Goal: Use online tool/utility: Utilize a website feature to perform a specific function

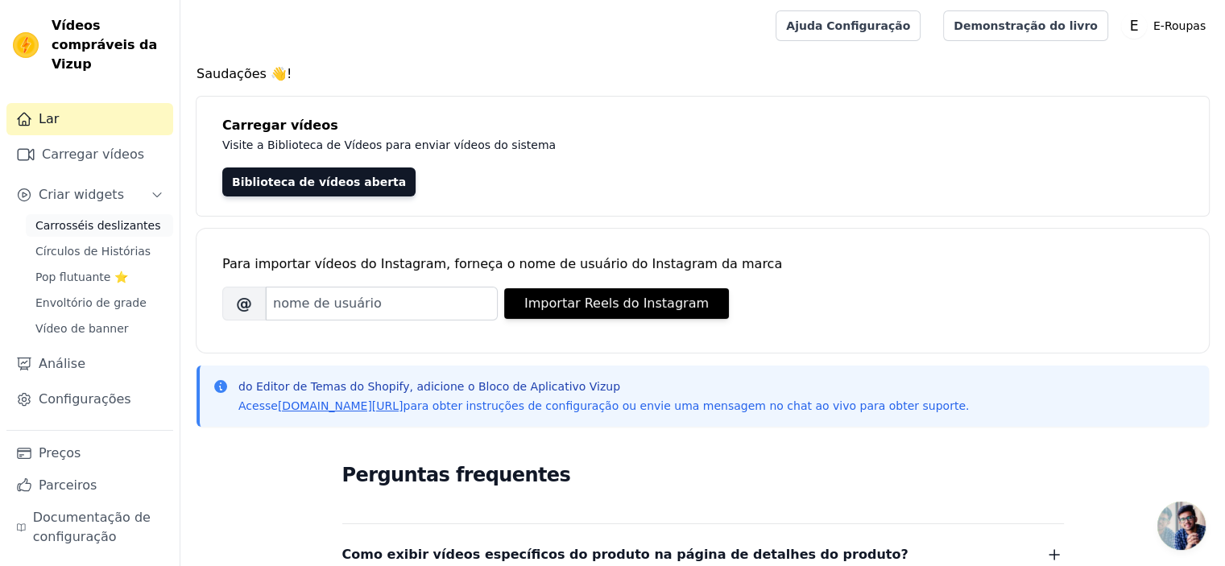
click at [139, 219] on font "Carrosséis deslizantes" at bounding box center [97, 225] width 125 height 13
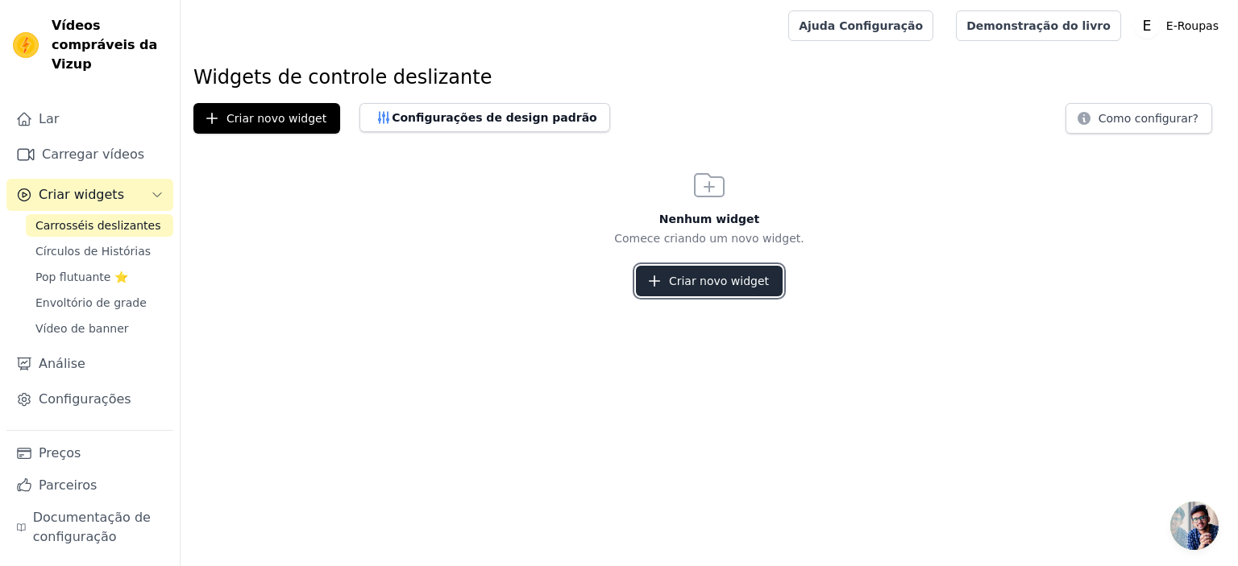
click at [682, 276] on font "Criar novo widget" at bounding box center [719, 281] width 100 height 13
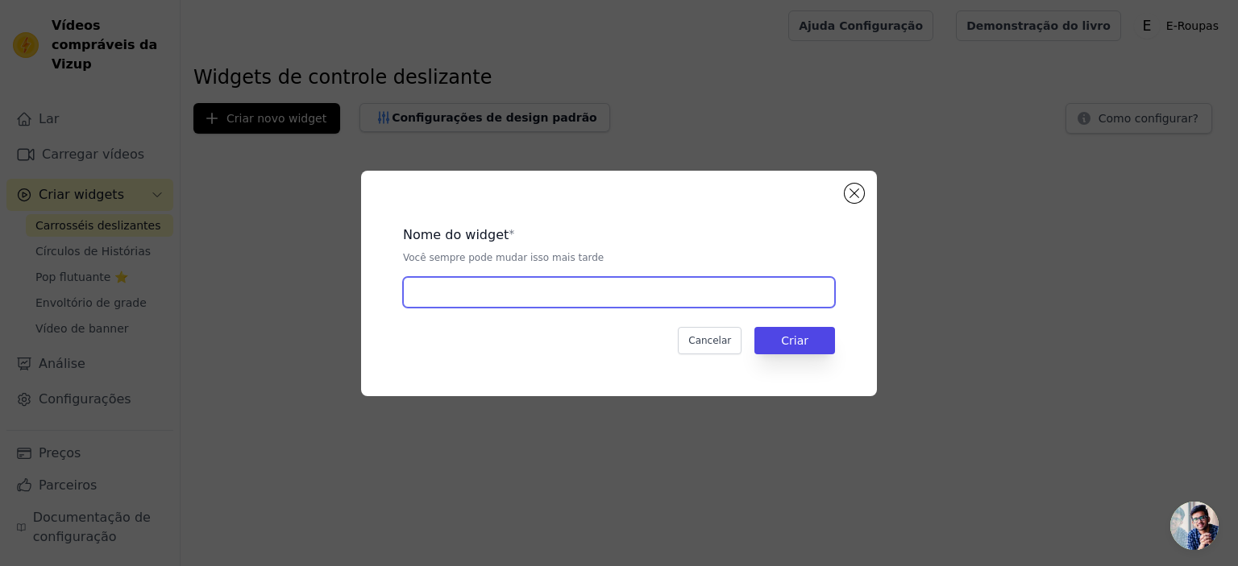
click at [649, 292] on input "text" at bounding box center [619, 292] width 432 height 31
type input "C"
type input "Slide"
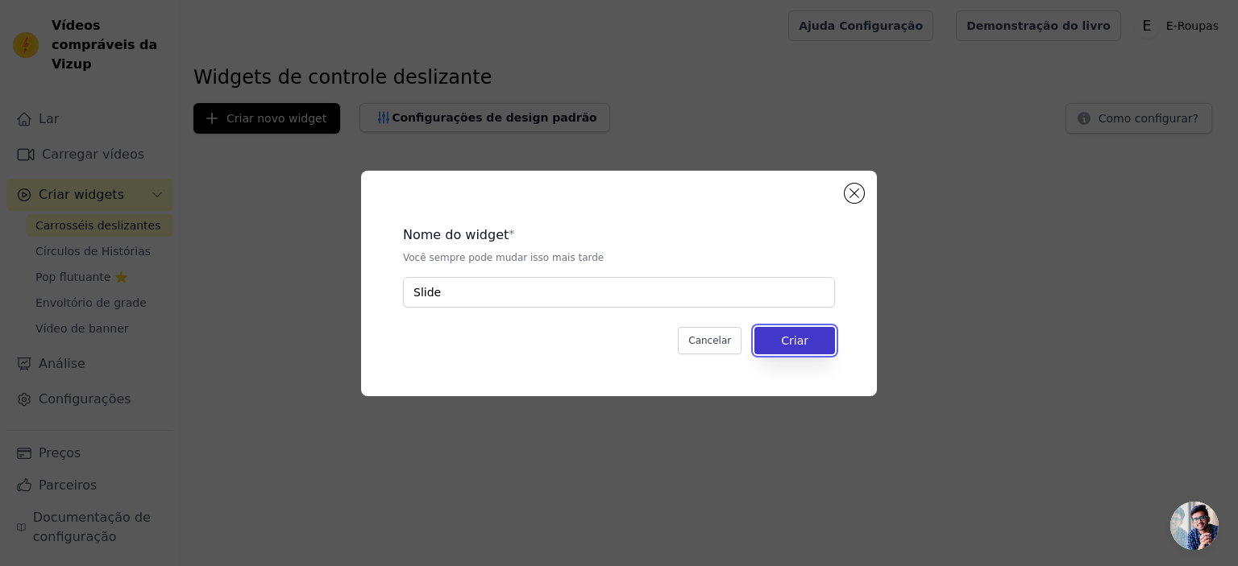
click at [794, 331] on button "Criar" at bounding box center [794, 340] width 81 height 27
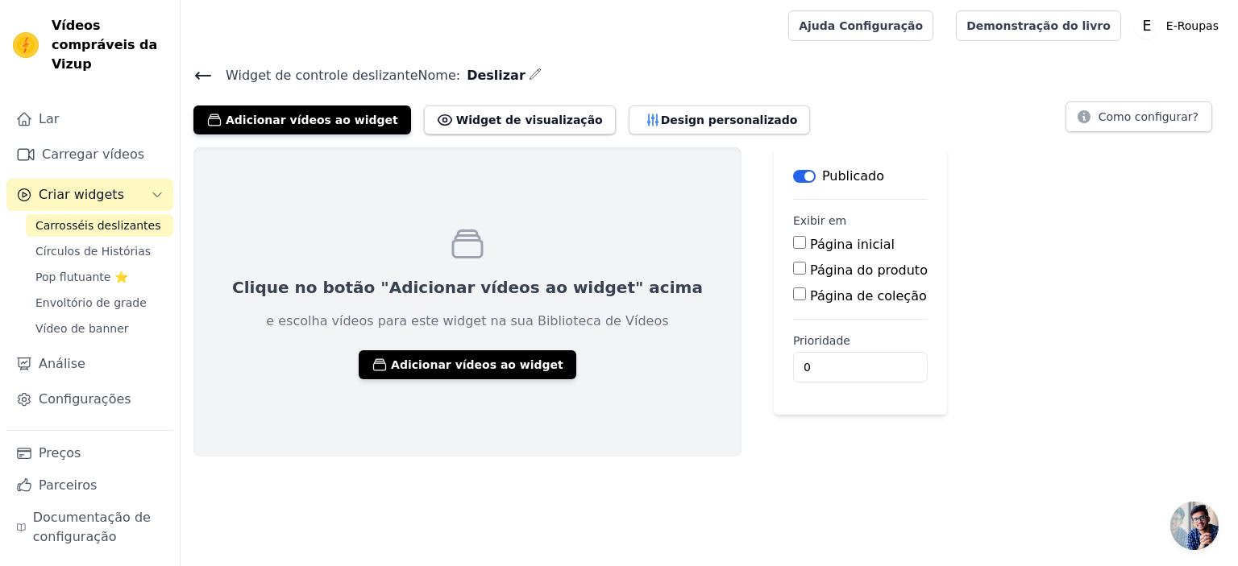
click at [793, 242] on div "Página inicial" at bounding box center [860, 244] width 135 height 19
click at [793, 247] on input "Página inicial" at bounding box center [799, 242] width 13 height 13
checkbox input "true"
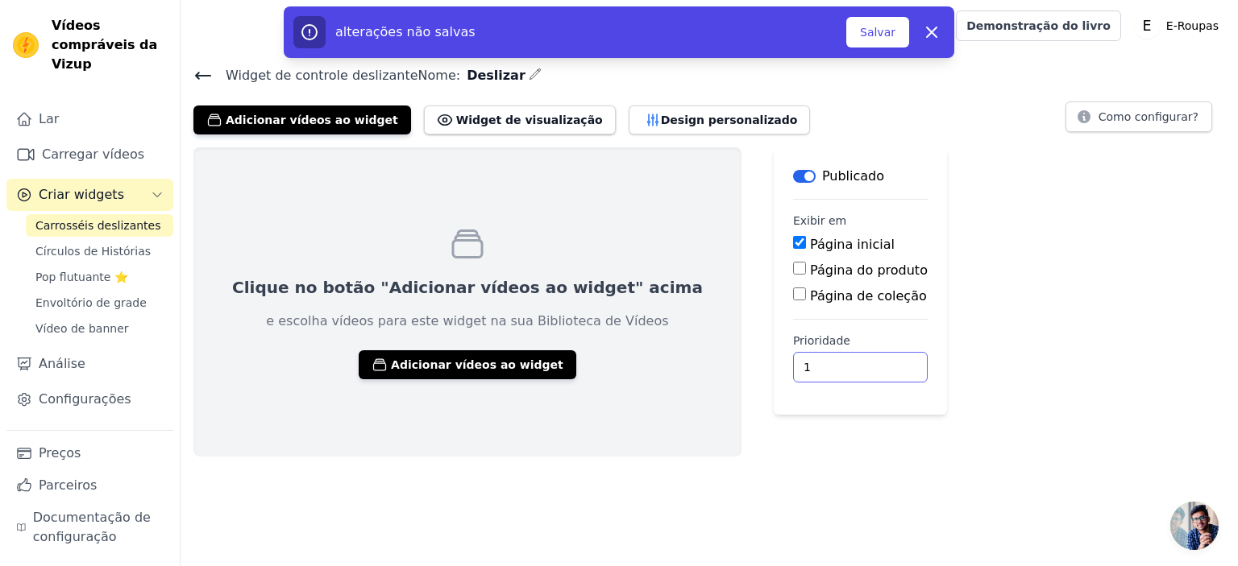
type input "1"
click at [793, 363] on input "1" at bounding box center [860, 367] width 135 height 31
click at [478, 367] on font "Adicionar vídeos ao widget" at bounding box center [477, 365] width 172 height 13
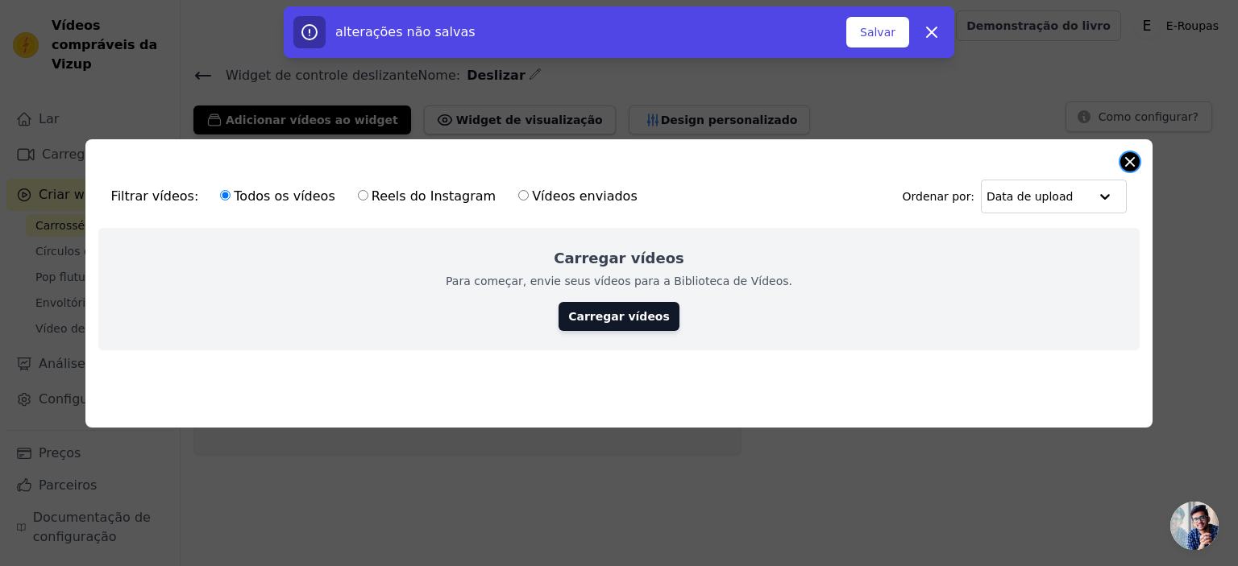
click at [1127, 160] on button "Fechar modal" at bounding box center [1129, 161] width 19 height 19
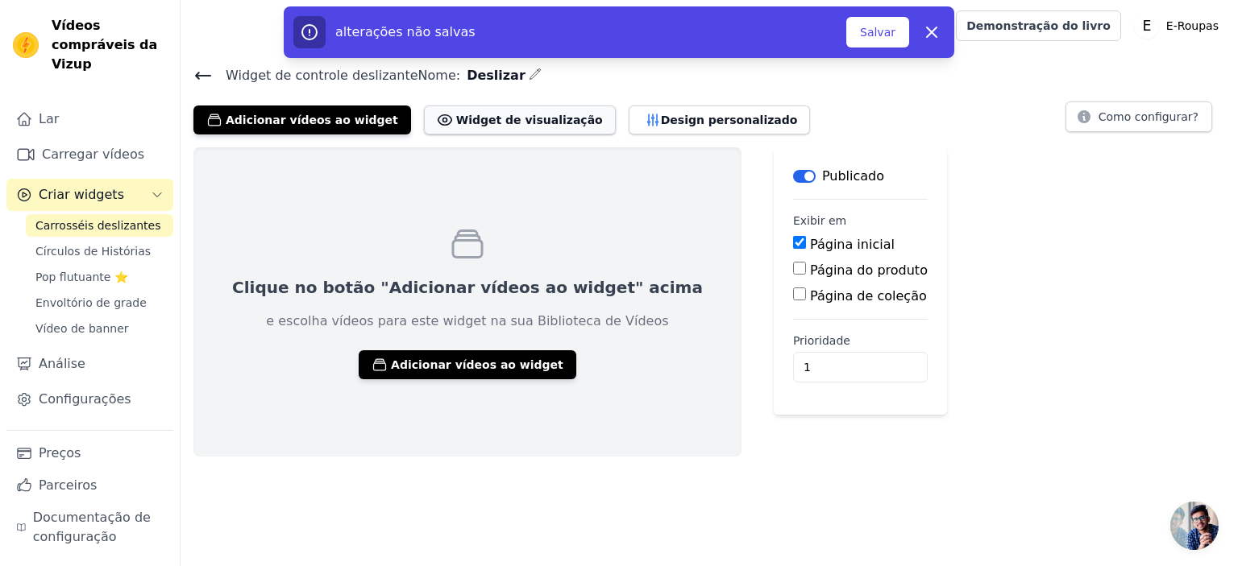
click at [503, 125] on font "Widget de visualização" at bounding box center [529, 120] width 147 height 13
